Goal: Task Accomplishment & Management: Manage account settings

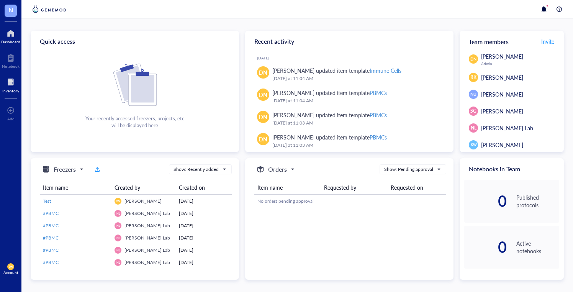
click at [16, 92] on div "Inventory" at bounding box center [10, 91] width 17 height 5
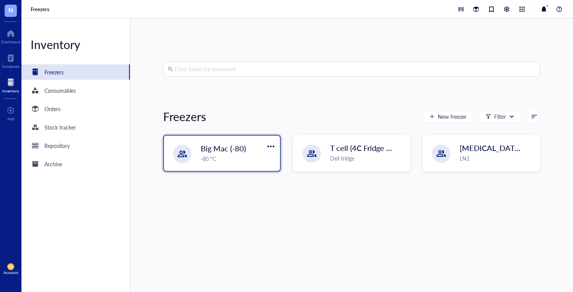
click at [211, 159] on div "-80 °C" at bounding box center [238, 158] width 75 height 8
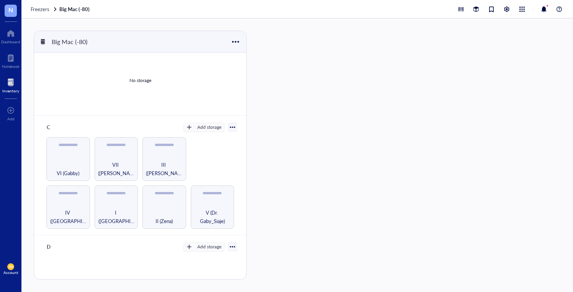
scroll to position [102, 0]
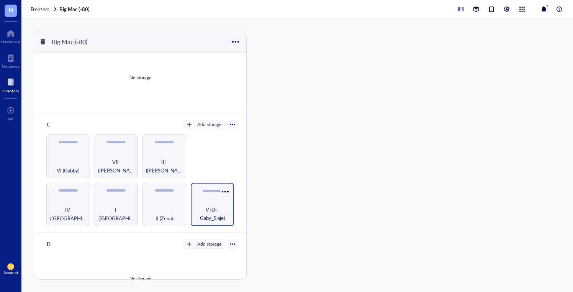
click at [223, 190] on div at bounding box center [225, 191] width 11 height 11
click at [222, 143] on div "IV (Naveena) I (Kiara) II (Zena) V (Dr. Gaby_Siaje) VI (Gabby) VII ([PERSON_NAM…" at bounding box center [140, 180] width 194 height 92
drag, startPoint x: 67, startPoint y: 150, endPoint x: 220, endPoint y: 196, distance: 159.2
click at [220, 196] on div "IV (Naveena) I (Kiara) II (Zena) V (Dr. Gaby_Siaje) VI (Gabby) VII ([PERSON_NAM…" at bounding box center [140, 180] width 194 height 92
drag, startPoint x: 75, startPoint y: 169, endPoint x: 191, endPoint y: 196, distance: 119.1
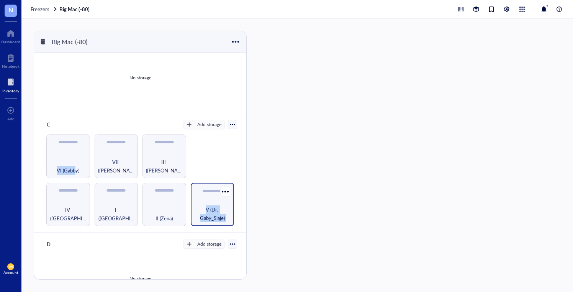
click at [191, 196] on div "IV (Naveena) I (Kiara) II (Zena) V (Dr. Gaby_Siaje) VI (Gabby) VII ([PERSON_NAM…" at bounding box center [140, 180] width 194 height 92
click at [230, 126] on div at bounding box center [232, 124] width 5 height 5
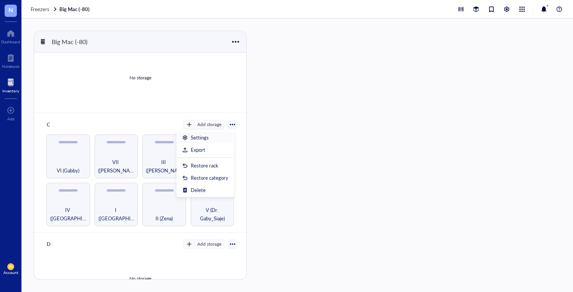
click at [222, 137] on div "Settings" at bounding box center [205, 137] width 46 height 7
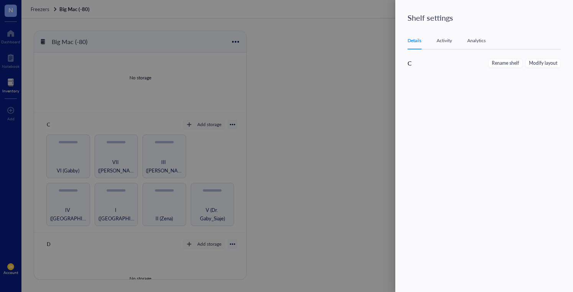
click at [448, 41] on div "Activity" at bounding box center [444, 41] width 15 height 8
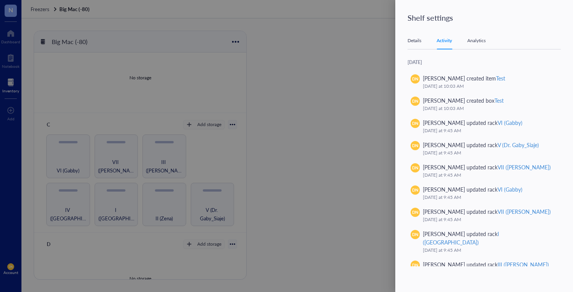
click at [474, 39] on div "Analytics" at bounding box center [476, 41] width 18 height 8
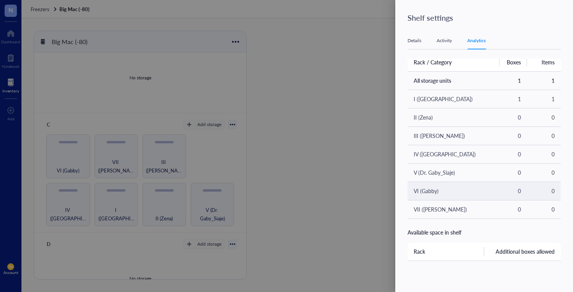
scroll to position [0, 0]
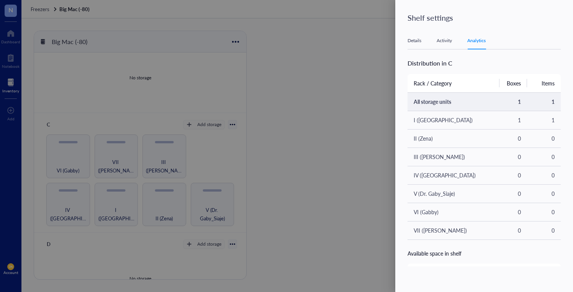
click at [438, 106] on td "All storage units" at bounding box center [454, 101] width 92 height 18
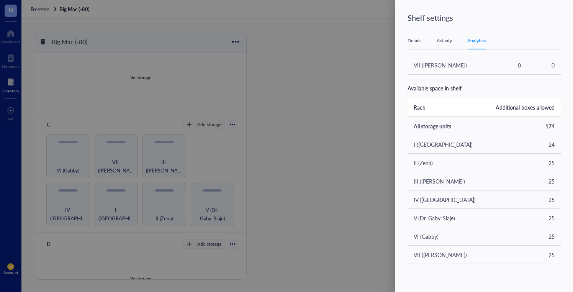
scroll to position [172, 0]
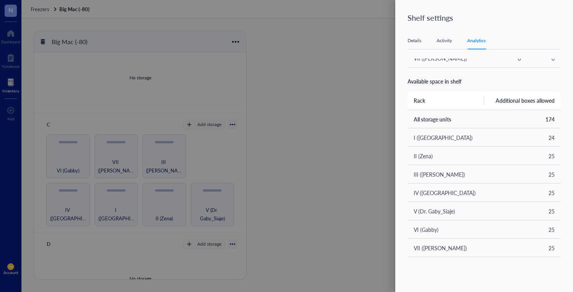
click at [372, 164] on div at bounding box center [286, 146] width 573 height 292
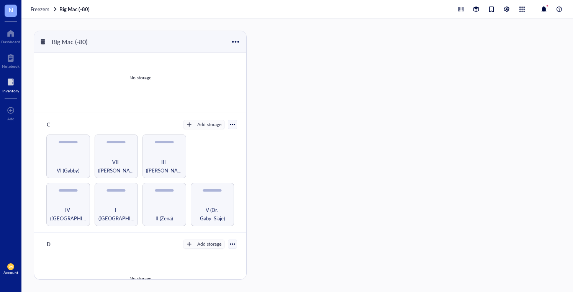
click at [230, 124] on div at bounding box center [232, 124] width 5 height 5
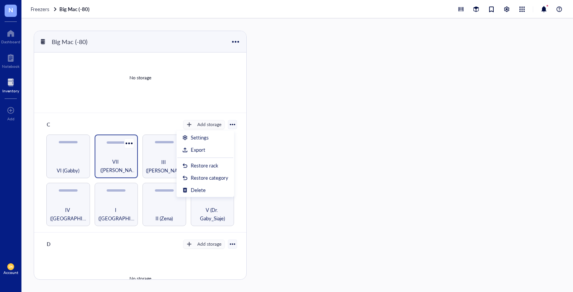
click at [122, 157] on div "VII ([PERSON_NAME])" at bounding box center [116, 165] width 36 height 17
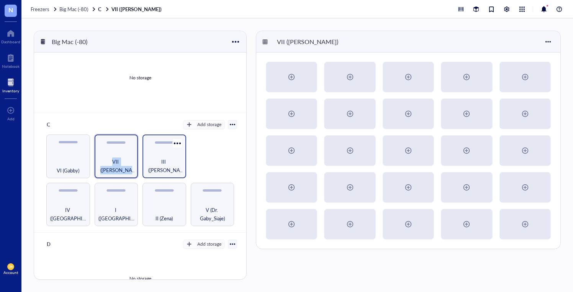
drag, startPoint x: 122, startPoint y: 157, endPoint x: 168, endPoint y: 157, distance: 46.0
click at [168, 157] on div "IV (Naveena) I (Kiara) II (Zena) V (Dr. Gaby_Siaje) VI (Gabby) VII ([PERSON_NAM…" at bounding box center [140, 180] width 194 height 92
drag, startPoint x: 201, startPoint y: 201, endPoint x: 172, endPoint y: 166, distance: 45.5
click at [172, 166] on div "IV (Naveena) I (Kiara) II (Zena) V (Dr. Gaby_Siaje) VI (Gabby) VII ([PERSON_NAM…" at bounding box center [140, 180] width 194 height 92
click at [172, 166] on div "III ([PERSON_NAME])" at bounding box center [164, 165] width 36 height 17
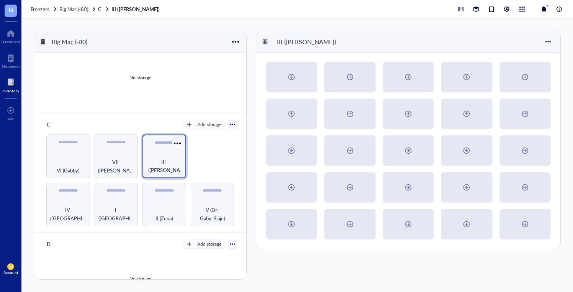
click at [177, 143] on div at bounding box center [177, 143] width 11 height 11
click at [187, 154] on div "Settings" at bounding box center [193, 156] width 18 height 7
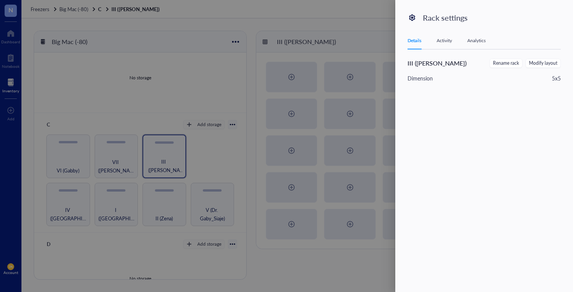
click at [307, 56] on div at bounding box center [286, 146] width 573 height 292
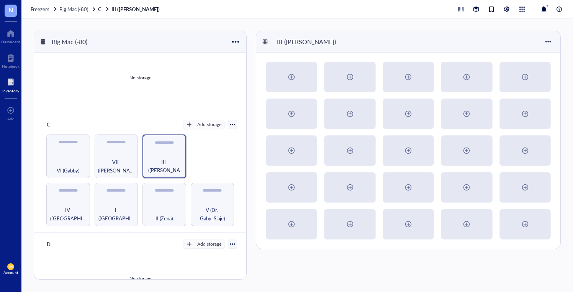
drag, startPoint x: 215, startPoint y: 195, endPoint x: 202, endPoint y: 174, distance: 24.7
click at [202, 174] on div "IV (Naveena) I (Kiara) II (Zena) V (Dr. Gaby_Siaje) VI (Gabby) VII ([PERSON_NAM…" at bounding box center [140, 180] width 194 height 92
drag, startPoint x: 208, startPoint y: 189, endPoint x: 198, endPoint y: 169, distance: 22.1
click at [198, 169] on div "IV (Naveena) I (Kiara) II (Zena) V (Dr. Gaby_Siaje) VI (Gabby) VII ([PERSON_NAM…" at bounding box center [140, 180] width 194 height 92
click at [167, 143] on div at bounding box center [164, 142] width 19 height 2
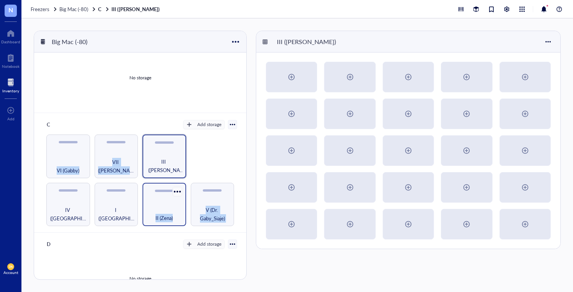
drag, startPoint x: 167, startPoint y: 143, endPoint x: 173, endPoint y: 190, distance: 47.5
click at [173, 190] on div "IV (Naveena) I (Kiara) II (Zena) V (Dr. Gaby_Siaje) VI (Gabby) VII ([PERSON_NAM…" at bounding box center [140, 180] width 194 height 92
click at [173, 190] on div at bounding box center [177, 191] width 11 height 11
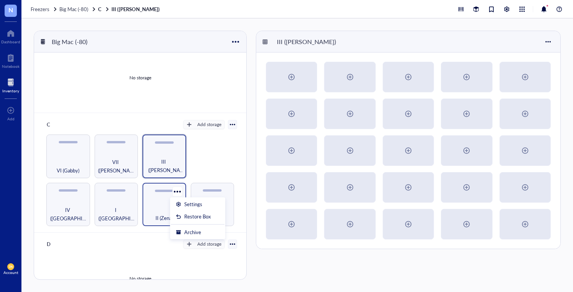
click at [162, 194] on div "II (Zena)" at bounding box center [165, 205] width 44 height 44
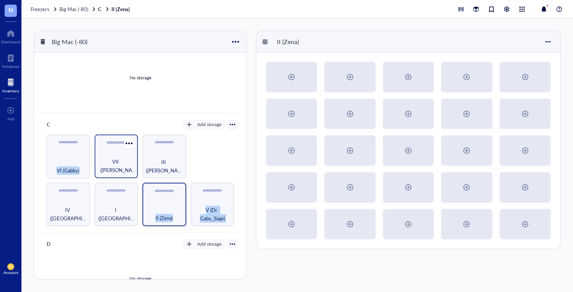
drag, startPoint x: 159, startPoint y: 191, endPoint x: 134, endPoint y: 152, distance: 46.1
click at [134, 152] on div "IV (Naveena) I (Kiara) II (Zena) V (Dr. Gaby_Siaje) VI (Gabby) VII ([PERSON_NAM…" at bounding box center [140, 180] width 194 height 92
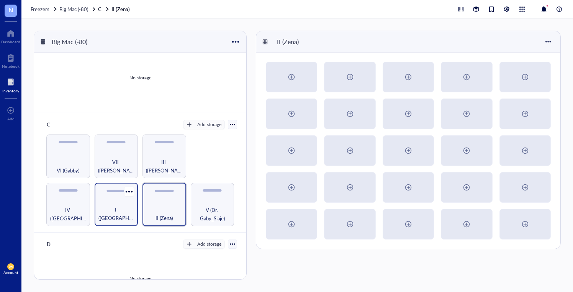
click at [114, 216] on span "I ([GEOGRAPHIC_DATA])" at bounding box center [116, 213] width 36 height 17
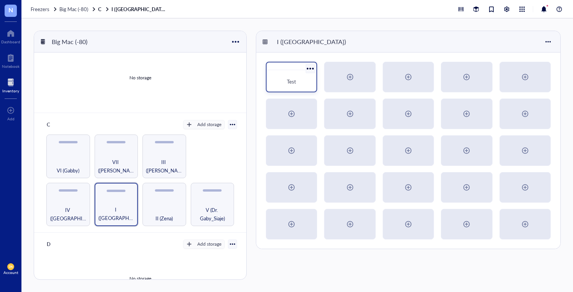
click at [292, 78] on span "Test" at bounding box center [291, 81] width 9 height 7
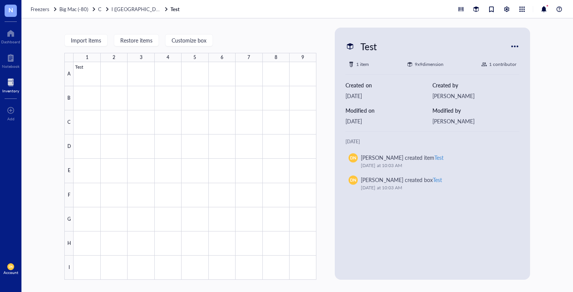
click at [518, 47] on div at bounding box center [515, 46] width 12 height 12
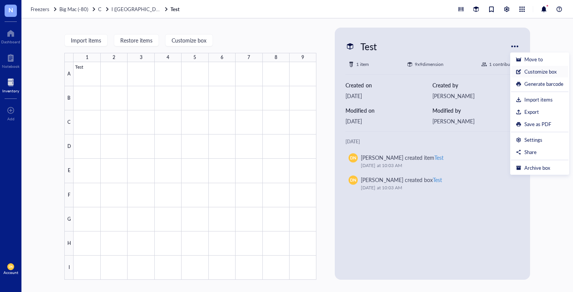
click at [527, 70] on div "Customize box" at bounding box center [541, 71] width 32 height 7
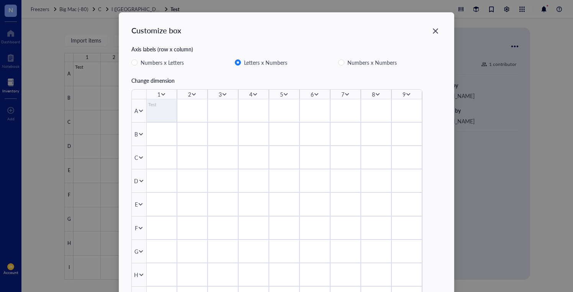
click at [159, 105] on div "Test" at bounding box center [161, 105] width 27 height 8
click at [171, 63] on span "Numbers x Letters" at bounding box center [162, 62] width 49 height 9
click at [138, 63] on input "Numbers x Letters" at bounding box center [134, 62] width 6 height 6
radio input "true"
radio input "false"
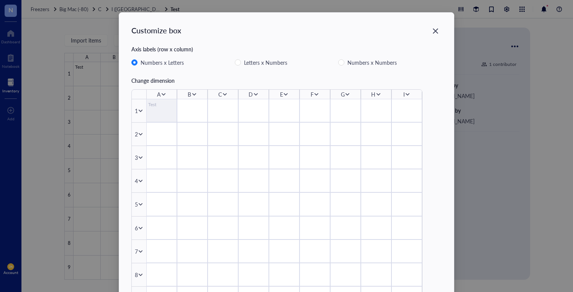
click at [154, 106] on div "Test" at bounding box center [161, 105] width 27 height 8
click at [434, 31] on icon "Close" at bounding box center [435, 30] width 5 height 5
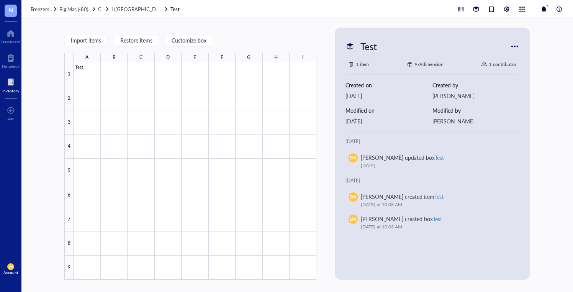
click at [512, 46] on div at bounding box center [515, 46] width 12 height 12
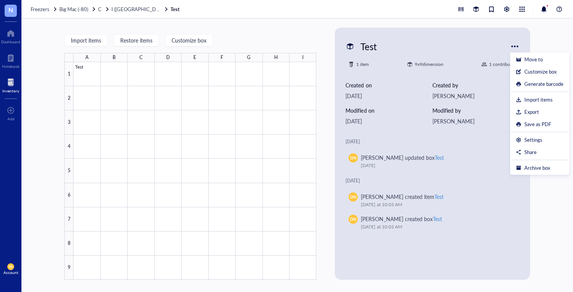
click at [465, 124] on div "[PERSON_NAME]" at bounding box center [476, 121] width 87 height 8
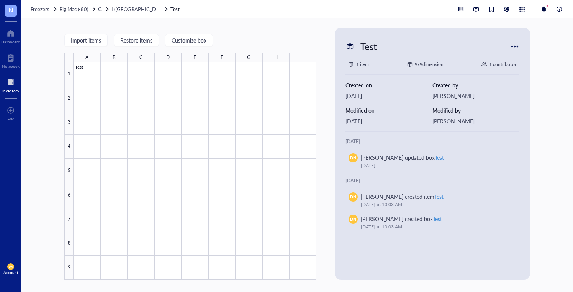
click at [418, 61] on div "9 x 9 dimension" at bounding box center [429, 65] width 29 height 8
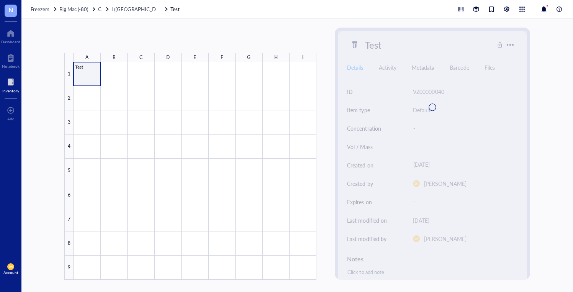
click at [90, 74] on div at bounding box center [195, 171] width 243 height 218
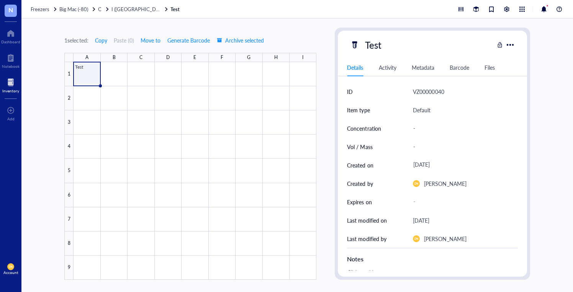
click at [516, 42] on div "Test" at bounding box center [432, 45] width 189 height 16
click at [512, 45] on div at bounding box center [510, 44] width 11 height 11
click at [471, 96] on div "VZ00000040" at bounding box center [465, 91] width 105 height 18
click at [388, 68] on div "Activity" at bounding box center [388, 67] width 18 height 8
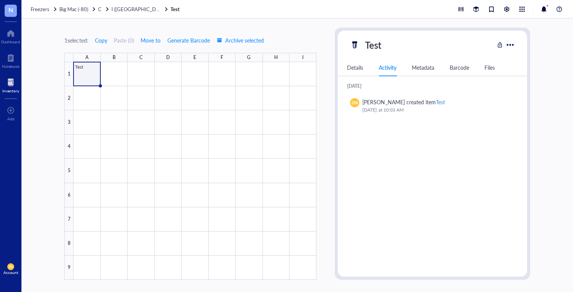
click at [489, 67] on div "Files" at bounding box center [490, 67] width 10 height 8
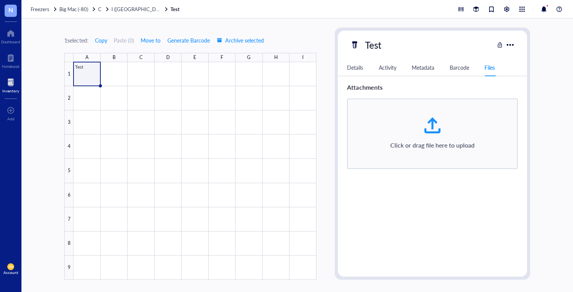
click at [356, 62] on div "Details Activity Metadata Barcode Files" at bounding box center [432, 67] width 189 height 17
click at [356, 70] on div "Details" at bounding box center [355, 67] width 16 height 8
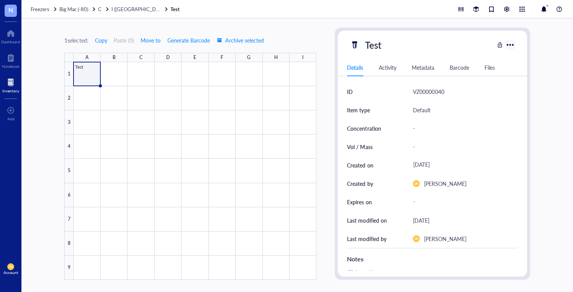
click at [508, 42] on div at bounding box center [510, 44] width 11 height 11
click at [92, 80] on div at bounding box center [195, 171] width 243 height 218
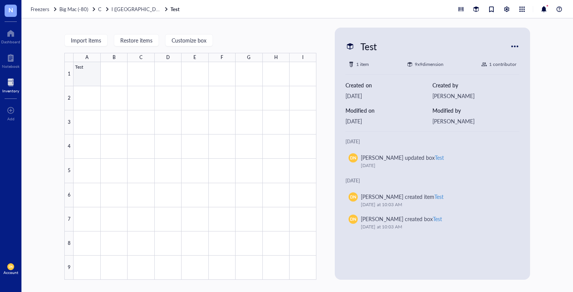
click at [92, 80] on div at bounding box center [195, 171] width 243 height 218
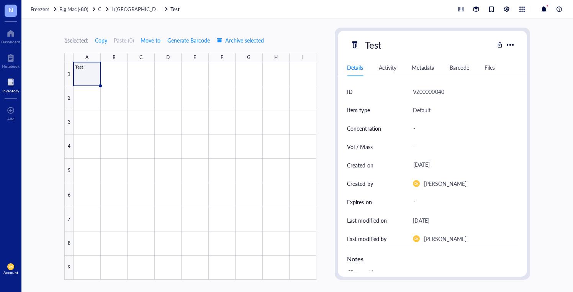
click at [92, 80] on div at bounding box center [195, 171] width 243 height 218
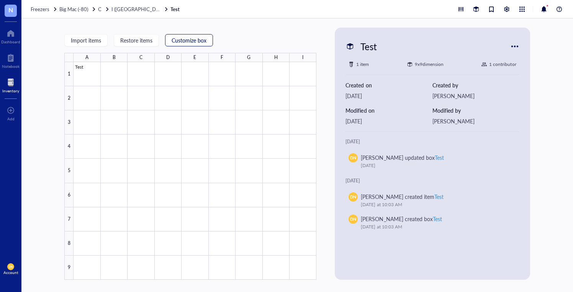
click at [190, 36] on button "Customize box" at bounding box center [189, 40] width 48 height 12
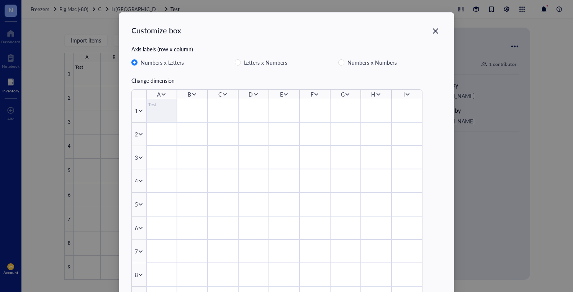
click at [153, 104] on div "Test" at bounding box center [161, 105] width 27 height 8
click at [433, 31] on icon "Close" at bounding box center [435, 31] width 7 height 7
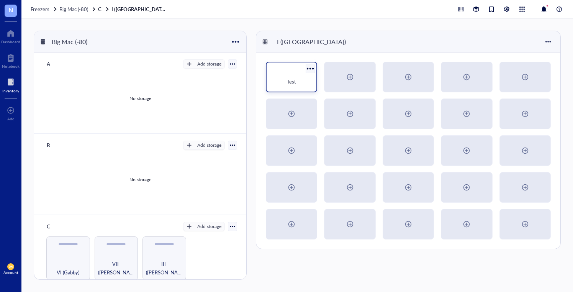
click at [313, 70] on div at bounding box center [310, 68] width 11 height 11
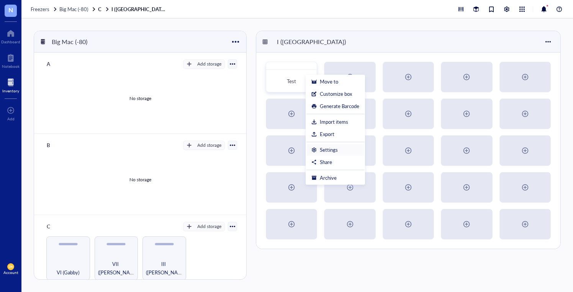
click at [328, 144] on li "Settings" at bounding box center [336, 150] width 58 height 12
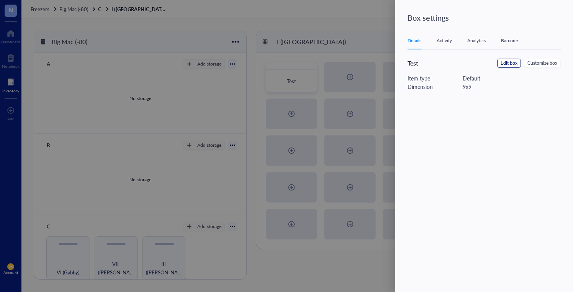
click at [509, 66] on span "Edit box" at bounding box center [509, 63] width 17 height 7
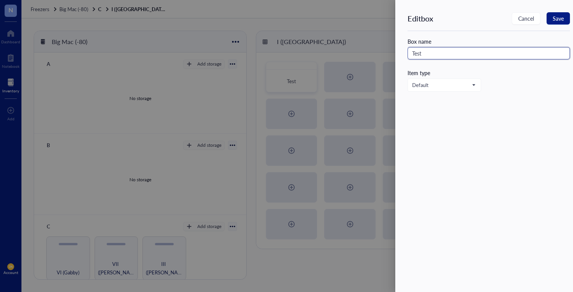
drag, startPoint x: 426, startPoint y: 56, endPoint x: 400, endPoint y: 53, distance: 25.8
click at [400, 53] on div "Edit box Cancel Save Box name Test Item type Default" at bounding box center [484, 146] width 178 height 292
type input "F"
click at [433, 87] on span "Default" at bounding box center [443, 85] width 63 height 7
type input "Poop Collection by Estrous Stage (Cohort 1)"
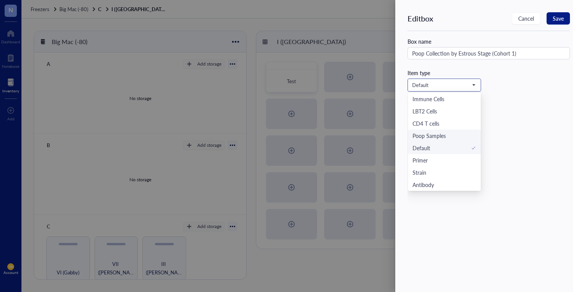
click at [443, 136] on div "Poop Samples" at bounding box center [429, 135] width 33 height 8
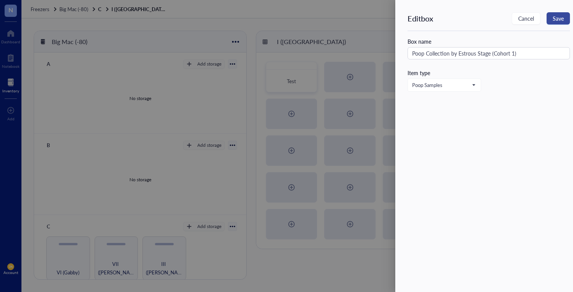
click at [563, 20] on span "Save" at bounding box center [558, 18] width 11 height 6
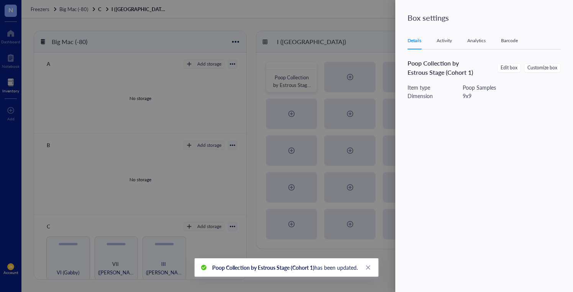
click at [356, 109] on div at bounding box center [286, 146] width 573 height 292
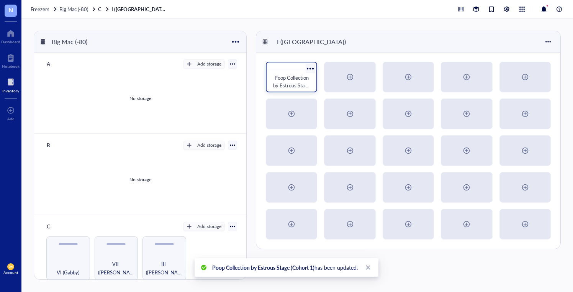
click at [292, 79] on span "Poop Collection by Estrous Stage (Cohort 1)" at bounding box center [292, 85] width 38 height 23
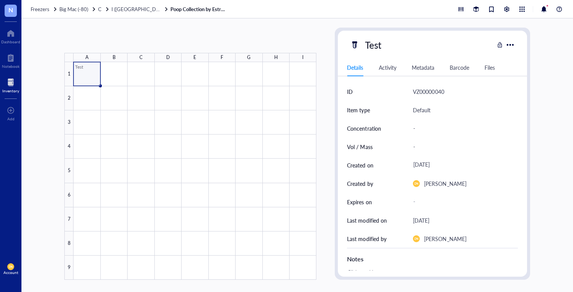
click at [91, 72] on div at bounding box center [195, 171] width 243 height 218
click at [512, 44] on div at bounding box center [510, 44] width 11 height 11
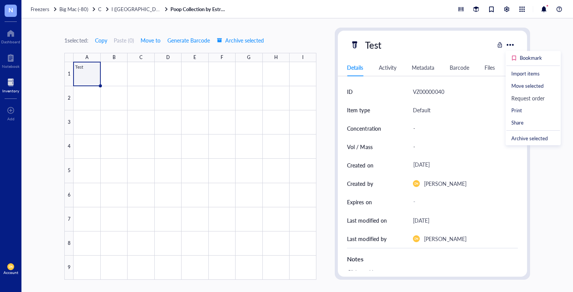
click at [429, 115] on div "Default" at bounding box center [465, 110] width 105 height 18
click at [389, 71] on div "Activity" at bounding box center [388, 67] width 18 height 8
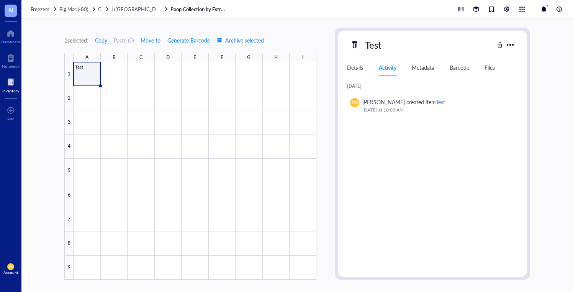
click at [455, 66] on div "Barcode" at bounding box center [460, 67] width 20 height 8
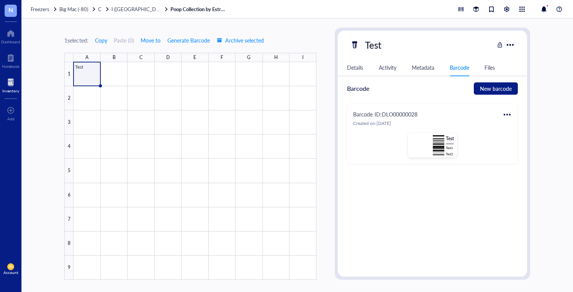
click at [505, 112] on div at bounding box center [507, 114] width 12 height 12
click at [535, 158] on div "Delete" at bounding box center [527, 155] width 15 height 8
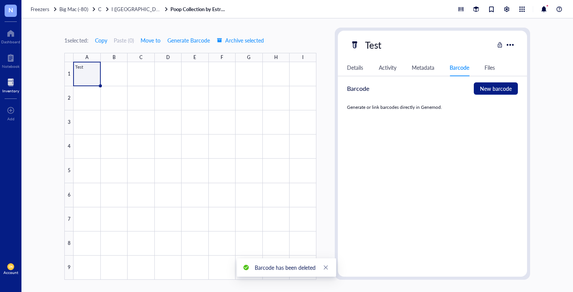
click at [350, 66] on div "Details" at bounding box center [355, 67] width 16 height 8
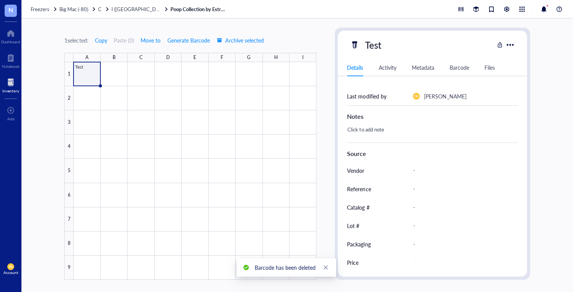
scroll to position [144, 0]
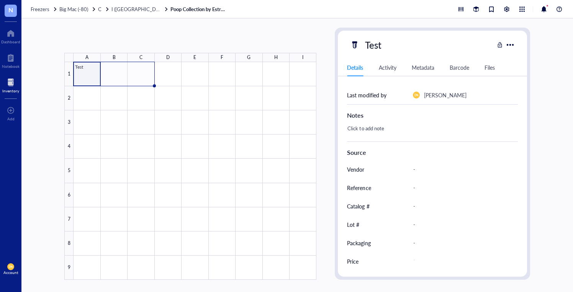
drag, startPoint x: 100, startPoint y: 85, endPoint x: 131, endPoint y: 87, distance: 31.1
click at [0, 0] on div "Test" at bounding box center [0, 0] width 0 height 0
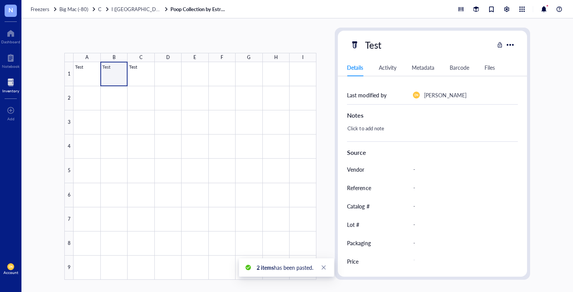
click at [114, 77] on div at bounding box center [195, 171] width 243 height 218
click at [144, 76] on div at bounding box center [195, 171] width 243 height 218
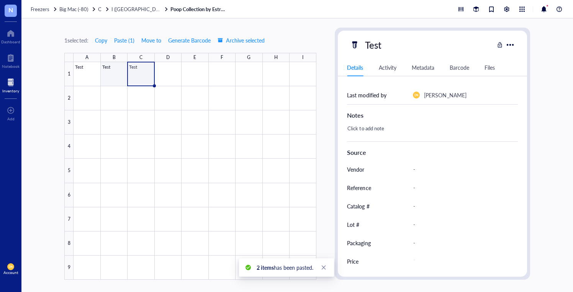
click at [112, 74] on div at bounding box center [195, 171] width 243 height 218
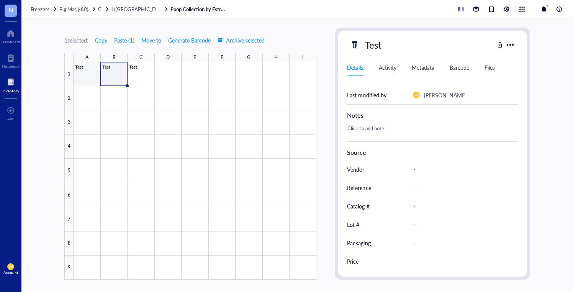
click at [87, 70] on div at bounding box center [195, 171] width 243 height 218
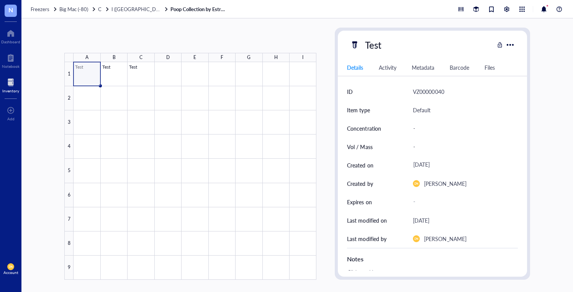
click at [87, 70] on div at bounding box center [195, 171] width 243 height 218
click at [82, 68] on div at bounding box center [195, 171] width 243 height 218
click at [382, 68] on div "Activity" at bounding box center [388, 67] width 18 height 8
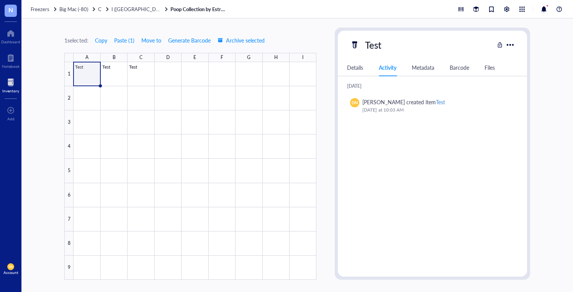
click at [357, 72] on div "Details Activity Metadata Barcode Files" at bounding box center [432, 67] width 189 height 17
click at [354, 68] on div "Details" at bounding box center [355, 67] width 16 height 8
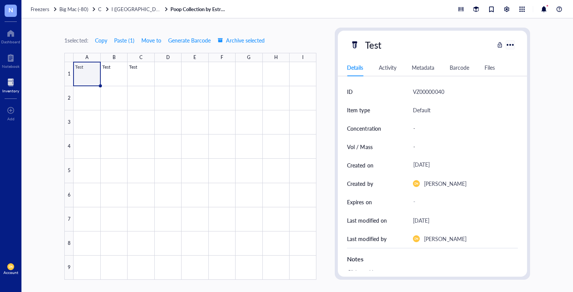
click at [509, 44] on div at bounding box center [510, 44] width 11 height 11
click at [237, 41] on span "Archive selected" at bounding box center [241, 40] width 47 height 6
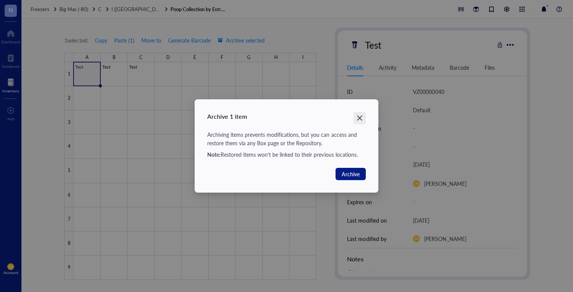
click at [359, 123] on div "Close" at bounding box center [360, 118] width 12 height 12
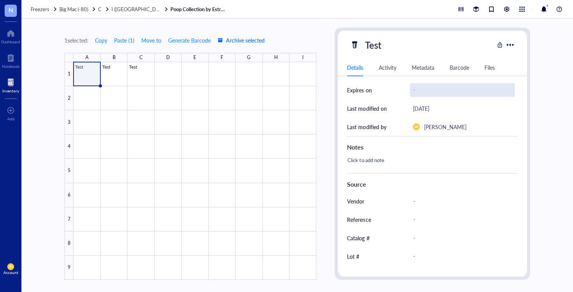
scroll to position [144, 0]
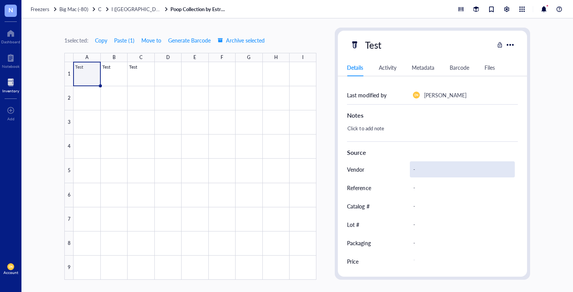
click at [416, 161] on div "-" at bounding box center [462, 169] width 105 height 16
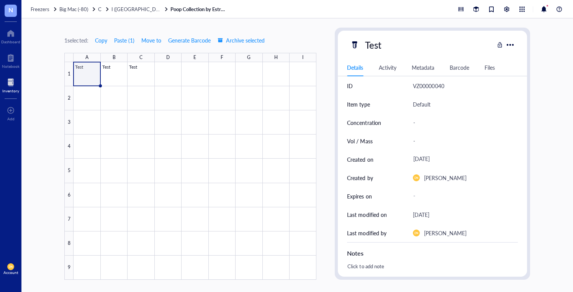
scroll to position [0, 0]
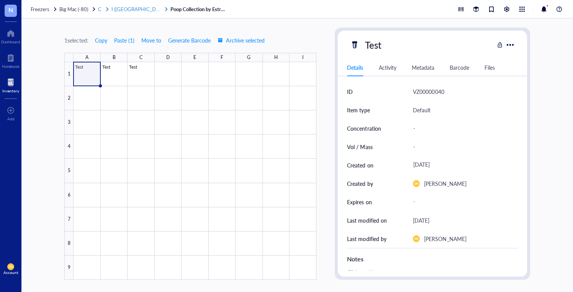
click at [116, 8] on span "I ([GEOGRAPHIC_DATA])" at bounding box center [139, 8] width 56 height 7
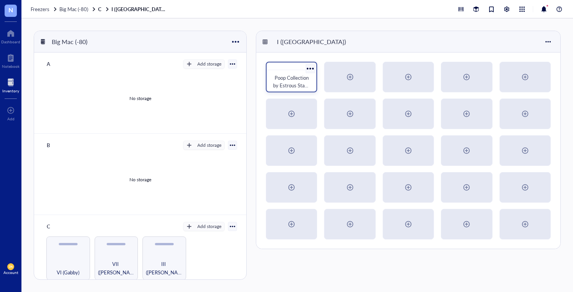
click at [311, 70] on div at bounding box center [310, 68] width 11 height 11
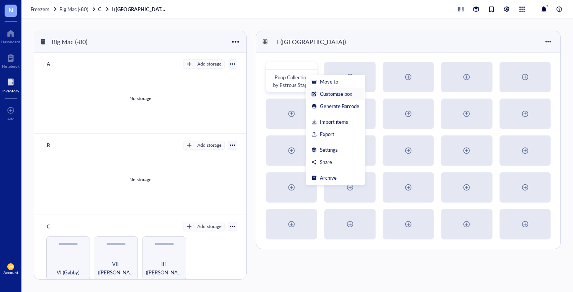
click at [325, 96] on div "Customize box" at bounding box center [336, 93] width 32 height 7
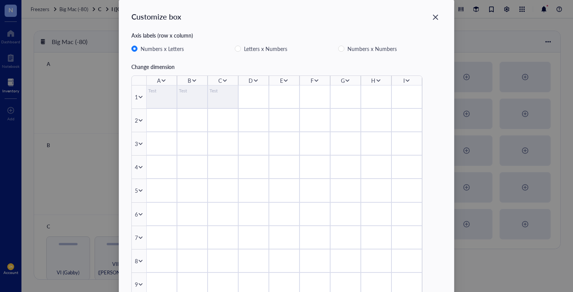
scroll to position [8, 0]
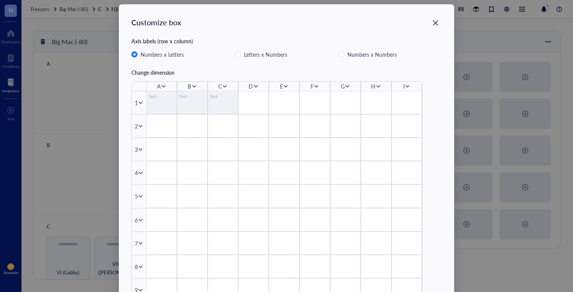
click at [407, 90] on div "I" at bounding box center [407, 86] width 31 height 9
click at [405, 87] on icon at bounding box center [407, 86] width 5 height 5
click at [415, 134] on div "Delete column" at bounding box center [431, 137] width 44 height 8
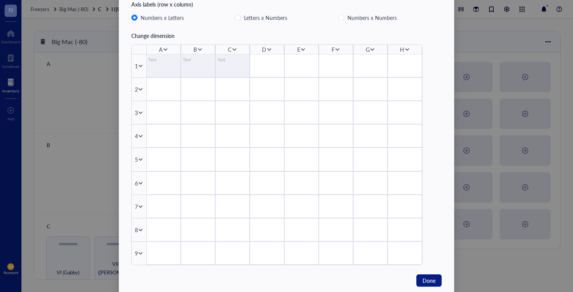
scroll to position [64, 0]
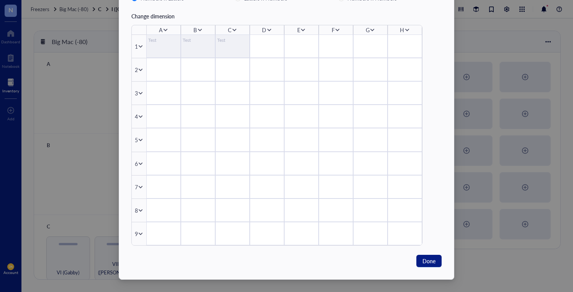
click at [139, 233] on icon at bounding box center [140, 233] width 5 height 5
click at [151, 282] on div "Delete row" at bounding box center [164, 285] width 44 height 8
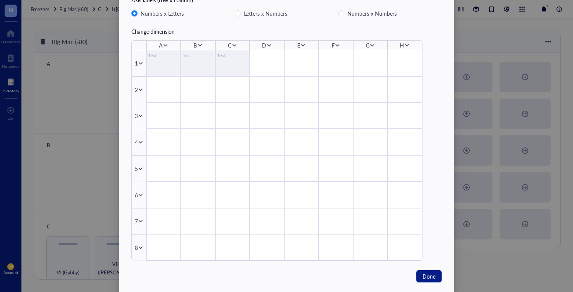
scroll to position [52, 0]
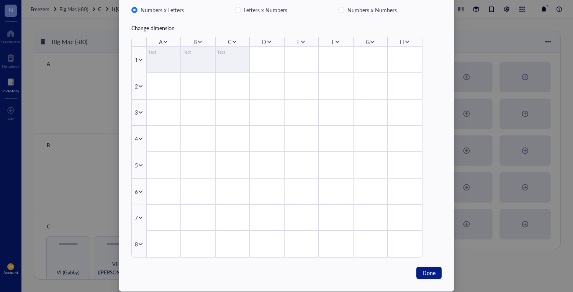
click at [400, 41] on div "H" at bounding box center [402, 42] width 4 height 8
click at [405, 43] on icon at bounding box center [407, 41] width 5 height 5
click at [429, 64] on span "Insert 1 right" at bounding box center [430, 65] width 44 height 8
click at [138, 245] on icon at bounding box center [140, 243] width 5 height 5
click at [172, 205] on span "Insert 1 below" at bounding box center [164, 205] width 44 height 8
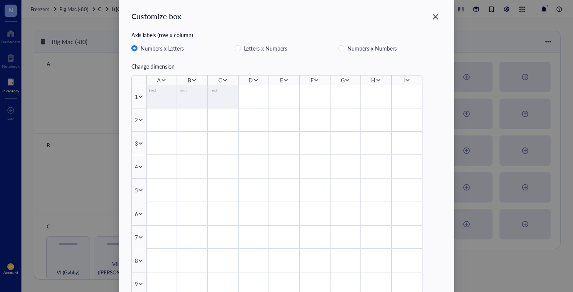
scroll to position [0, 0]
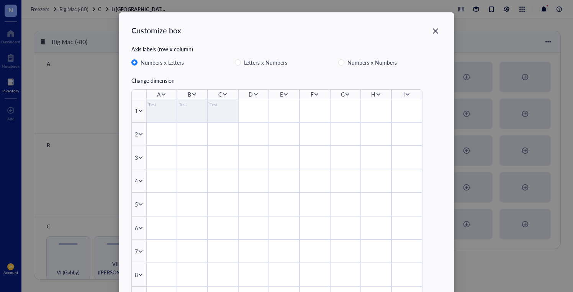
click at [162, 107] on div "Test" at bounding box center [161, 105] width 27 height 8
click at [150, 106] on div "Test" at bounding box center [161, 105] width 27 height 8
click at [156, 107] on div "Test" at bounding box center [161, 105] width 27 height 8
click at [148, 107] on div "Test" at bounding box center [161, 105] width 27 height 8
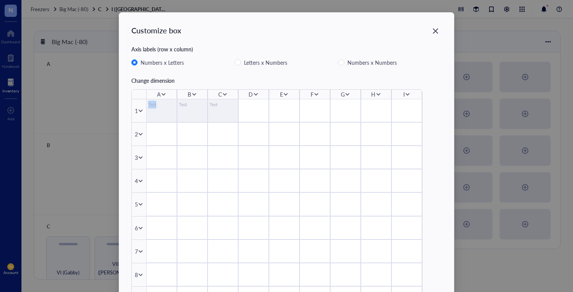
click at [148, 107] on div "Test" at bounding box center [161, 105] width 27 height 8
click at [155, 107] on div "Test" at bounding box center [161, 105] width 27 height 8
click at [157, 107] on div "Test" at bounding box center [161, 105] width 27 height 8
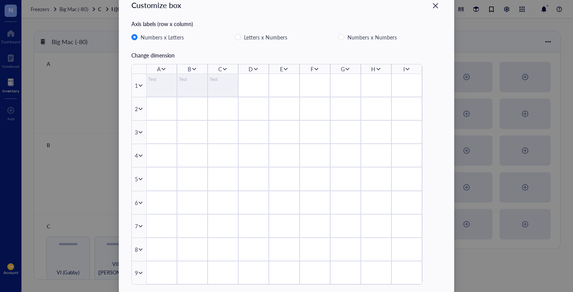
scroll to position [64, 0]
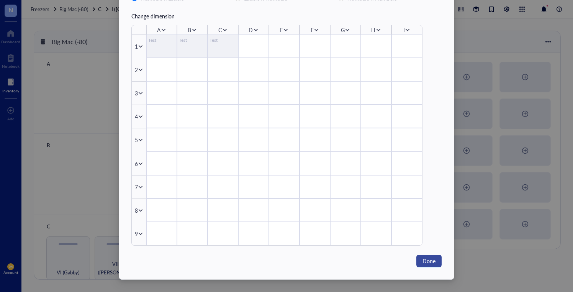
click at [433, 263] on span "Done" at bounding box center [429, 261] width 13 height 8
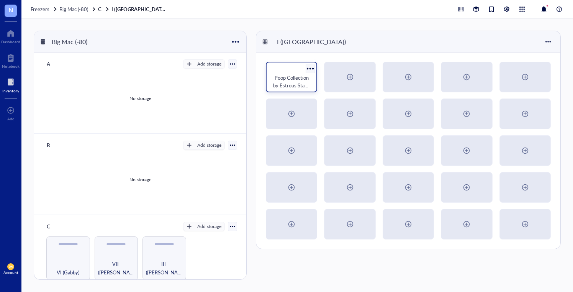
click at [309, 72] on div at bounding box center [310, 68] width 11 height 11
click at [292, 82] on span "Poop Collection by Estrous Stage (Cohort 1)" at bounding box center [292, 85] width 38 height 23
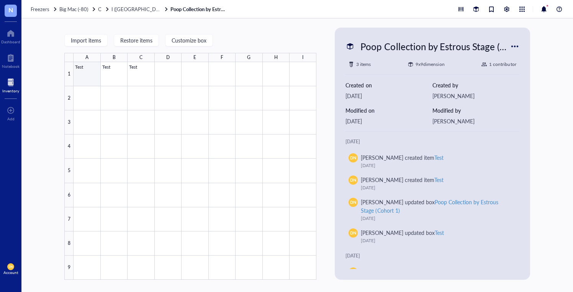
click at [89, 77] on div at bounding box center [195, 171] width 243 height 218
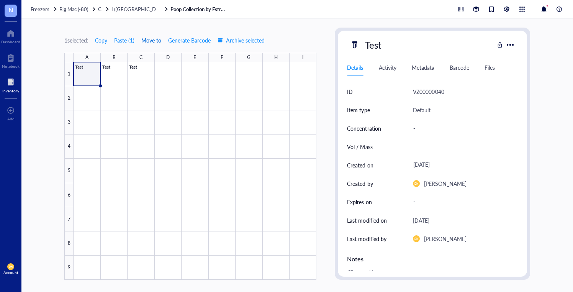
click at [161, 38] on span "Move to" at bounding box center [151, 40] width 20 height 6
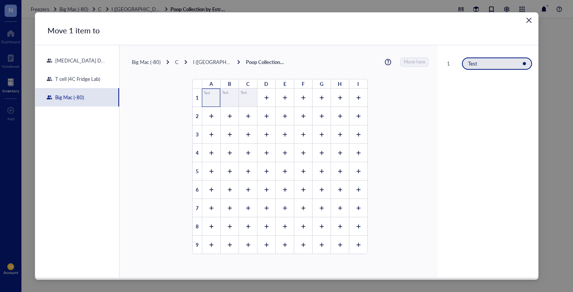
click at [208, 95] on div "Test" at bounding box center [211, 98] width 18 height 18
click at [480, 69] on div "Test" at bounding box center [497, 63] width 70 height 12
click at [528, 17] on icon "Close" at bounding box center [528, 20] width 7 height 7
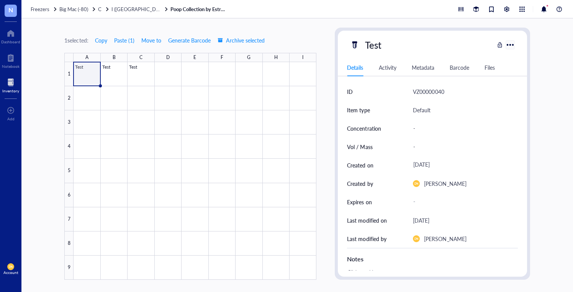
click at [513, 43] on div at bounding box center [510, 44] width 11 height 11
click at [384, 65] on div "Activity" at bounding box center [388, 67] width 18 height 8
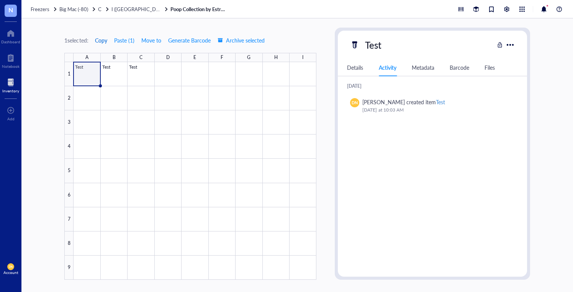
click at [97, 39] on span "Copy" at bounding box center [101, 40] width 12 height 6
click at [103, 39] on span "Copy" at bounding box center [101, 40] width 12 height 6
click at [89, 75] on div at bounding box center [195, 171] width 243 height 218
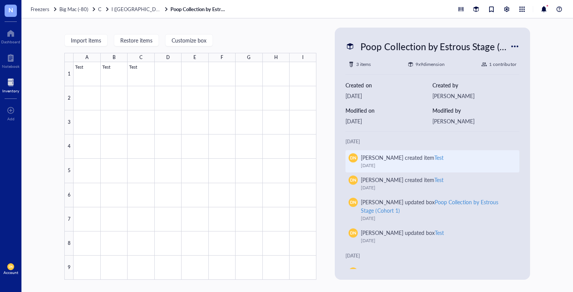
click at [454, 159] on div "[PERSON_NAME] created item Test" at bounding box center [435, 157] width 149 height 8
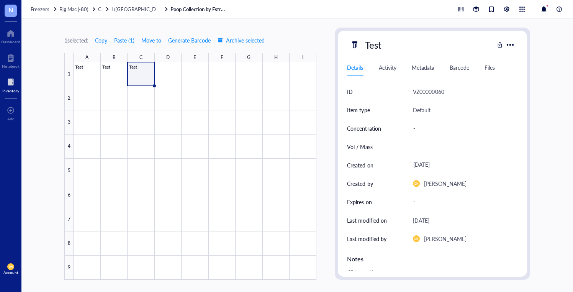
click at [383, 69] on div "Activity" at bounding box center [388, 67] width 18 height 8
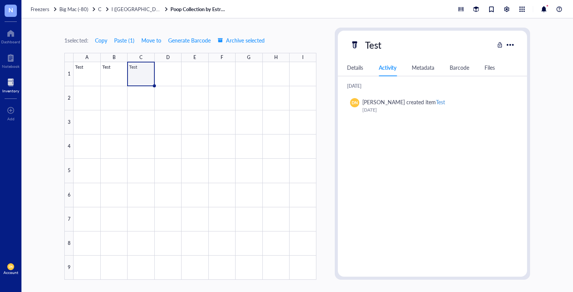
click at [425, 66] on div "Metadata" at bounding box center [423, 67] width 23 height 8
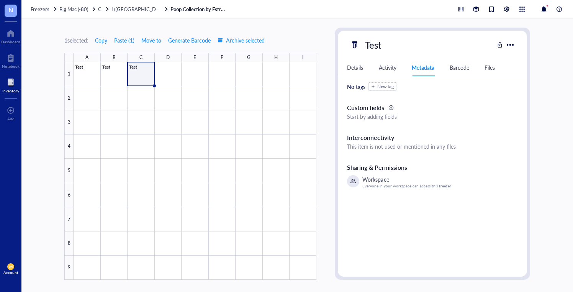
click at [458, 72] on div "Details Activity Metadata Barcode Files" at bounding box center [432, 67] width 189 height 17
click at [458, 66] on div "Barcode" at bounding box center [460, 67] width 20 height 8
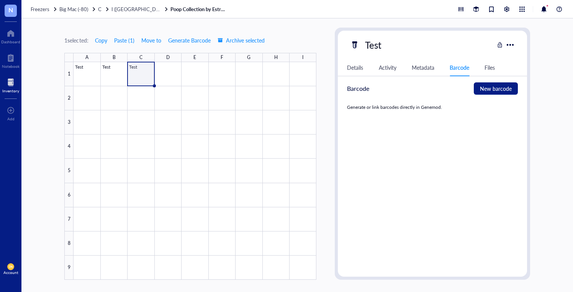
click at [490, 66] on div "Files" at bounding box center [490, 67] width 10 height 8
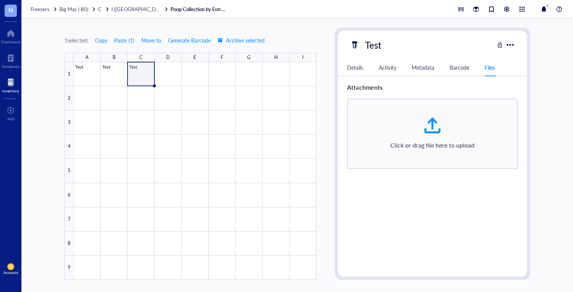
click at [358, 68] on div "Details" at bounding box center [355, 67] width 16 height 8
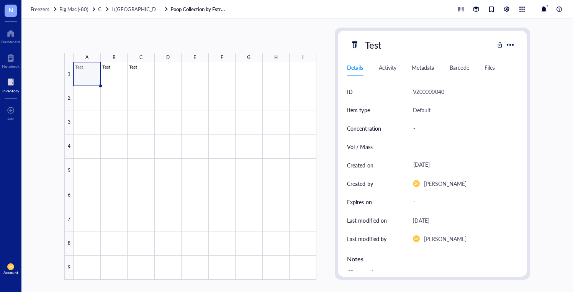
click at [84, 75] on div at bounding box center [195, 171] width 243 height 218
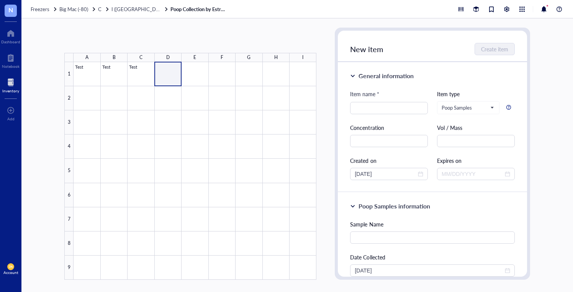
click at [164, 69] on div at bounding box center [195, 171] width 243 height 218
click at [136, 69] on div at bounding box center [195, 171] width 243 height 218
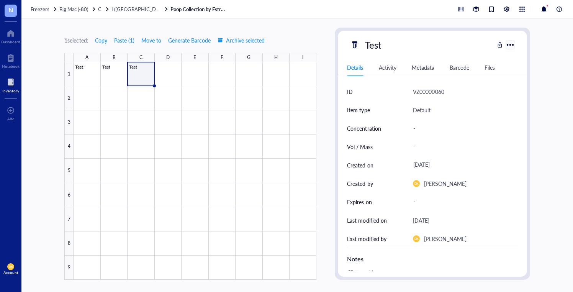
click at [512, 48] on div at bounding box center [510, 44] width 11 height 11
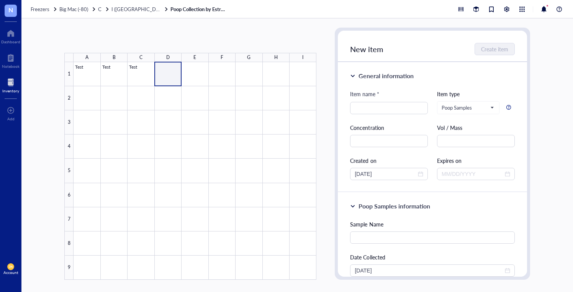
click at [177, 70] on div at bounding box center [195, 171] width 243 height 218
click at [387, 107] on input "search" at bounding box center [389, 107] width 69 height 11
click at [422, 173] on div "[DATE]" at bounding box center [389, 174] width 78 height 12
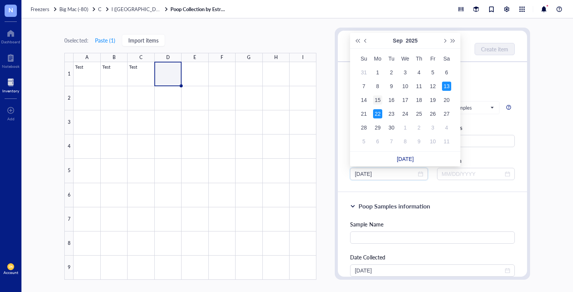
type input "[DATE]"
click at [380, 100] on div "15" at bounding box center [377, 99] width 9 height 9
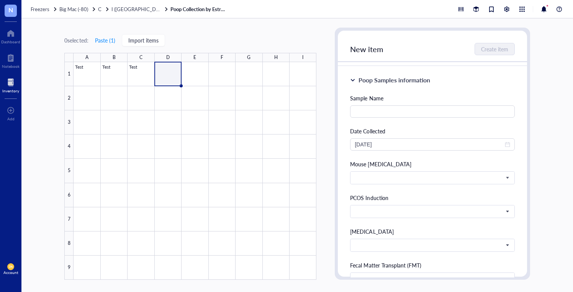
scroll to position [141, 0]
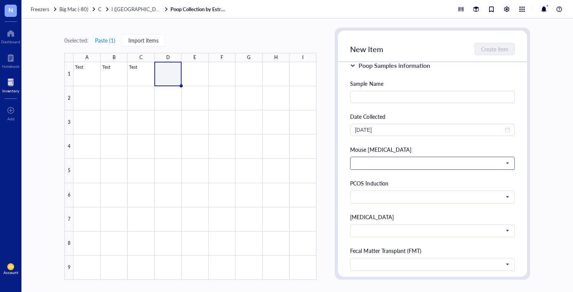
click at [383, 159] on input "search" at bounding box center [429, 162] width 148 height 11
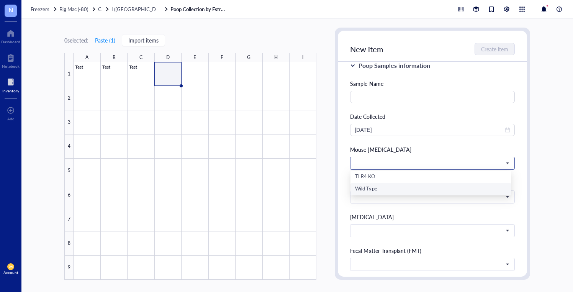
click at [368, 190] on div "Wild Type" at bounding box center [430, 189] width 151 height 8
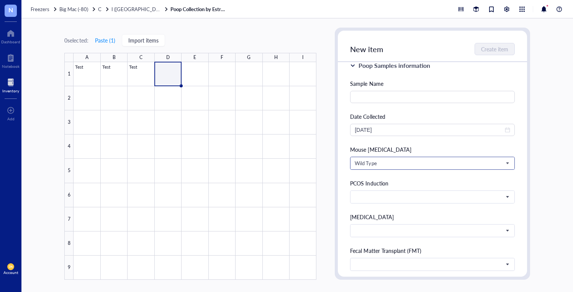
scroll to position [153, 0]
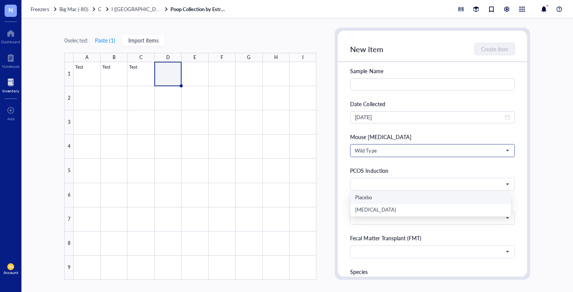
click at [368, 190] on input "search" at bounding box center [429, 184] width 148 height 11
click at [364, 199] on div "Placebo" at bounding box center [430, 198] width 151 height 8
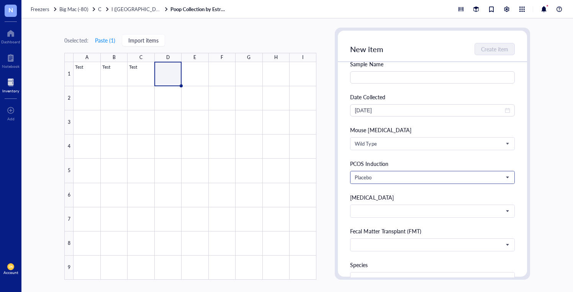
scroll to position [163, 0]
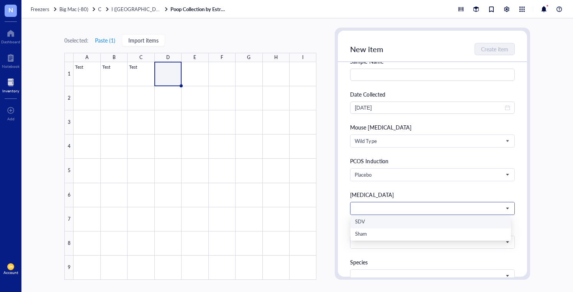
click at [365, 205] on span at bounding box center [432, 208] width 154 height 7
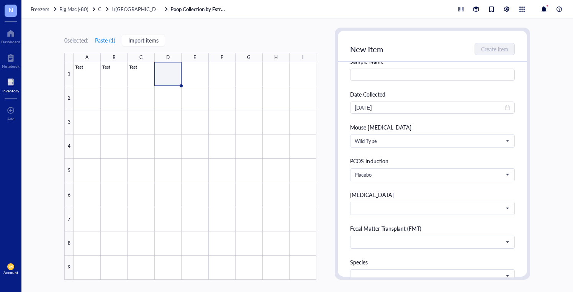
click at [368, 193] on div "[MEDICAL_DATA]" at bounding box center [432, 194] width 164 height 8
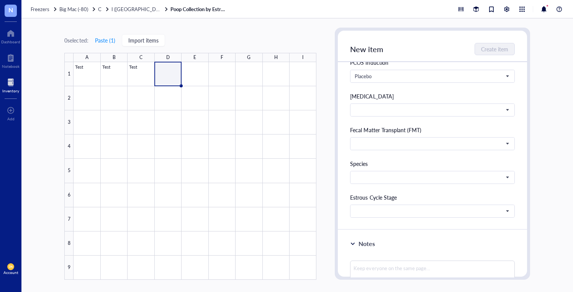
scroll to position [265, 0]
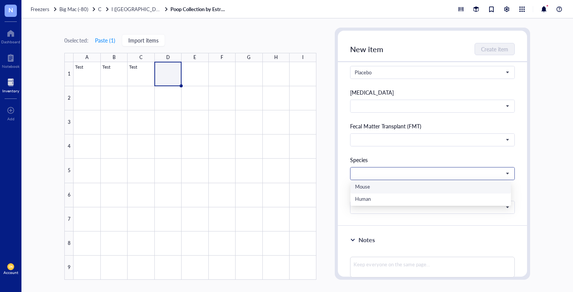
click at [364, 173] on span at bounding box center [432, 173] width 154 height 7
click at [364, 188] on div "Mouse" at bounding box center [430, 187] width 151 height 8
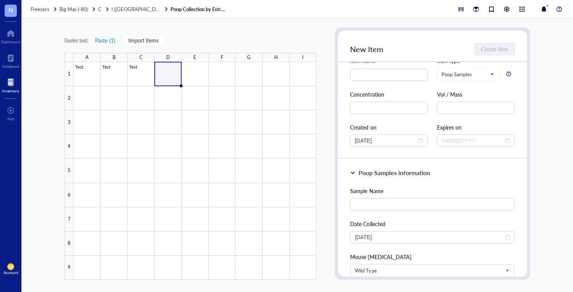
scroll to position [0, 0]
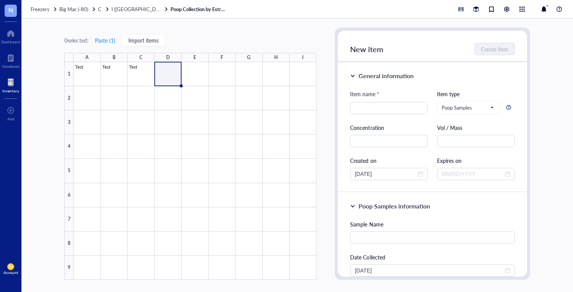
click at [317, 46] on div "0 selected: Paste ( 1 ) Import items A B C D E F G H I 1 2 3 4 5 6 7 8 9 Test T…" at bounding box center [297, 155] width 552 height 274
click at [196, 76] on div at bounding box center [195, 171] width 243 height 218
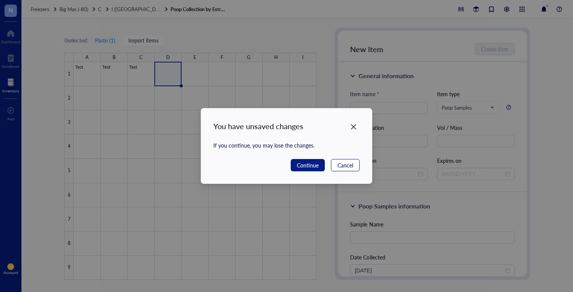
click at [350, 166] on span "Cancel" at bounding box center [346, 165] width 16 height 8
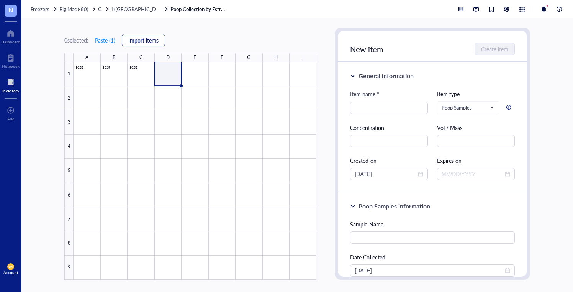
click at [138, 41] on span "Import items" at bounding box center [143, 40] width 30 height 6
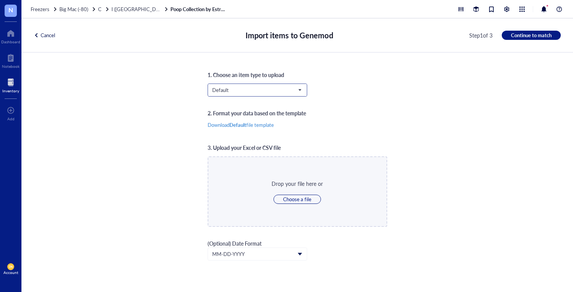
click at [225, 92] on span "Default" at bounding box center [256, 90] width 89 height 7
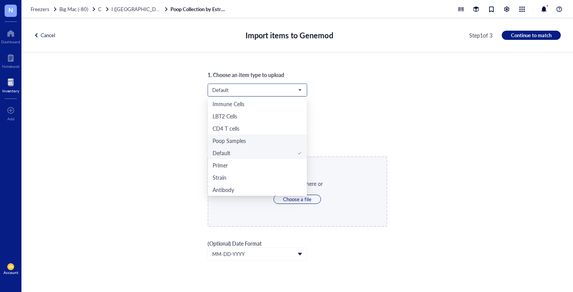
click at [244, 140] on div "Poop Samples" at bounding box center [229, 140] width 33 height 8
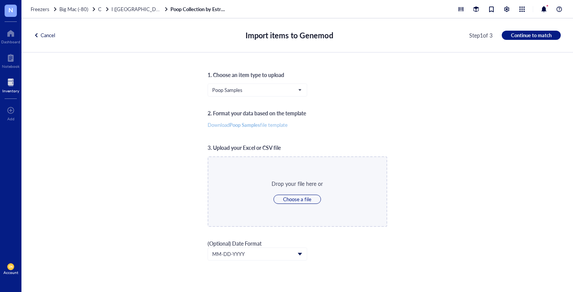
click at [248, 126] on b "Poop Samples" at bounding box center [245, 124] width 31 height 7
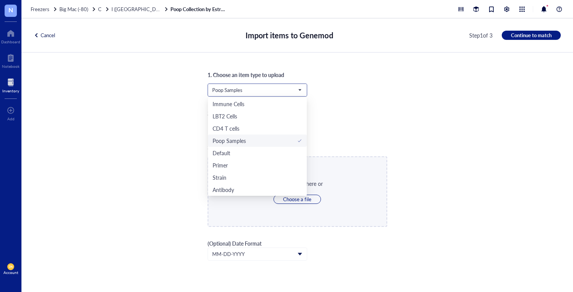
click at [252, 91] on span "Poop Samples" at bounding box center [256, 90] width 89 height 7
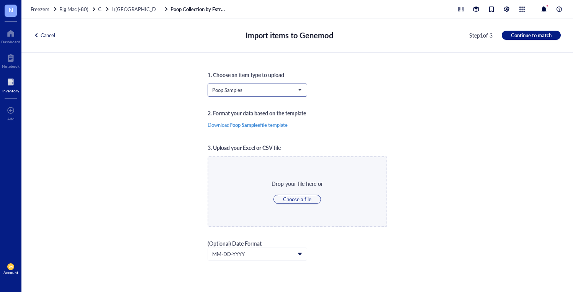
click at [252, 91] on span "Poop Samples" at bounding box center [256, 90] width 89 height 7
